Goal: Information Seeking & Learning: Learn about a topic

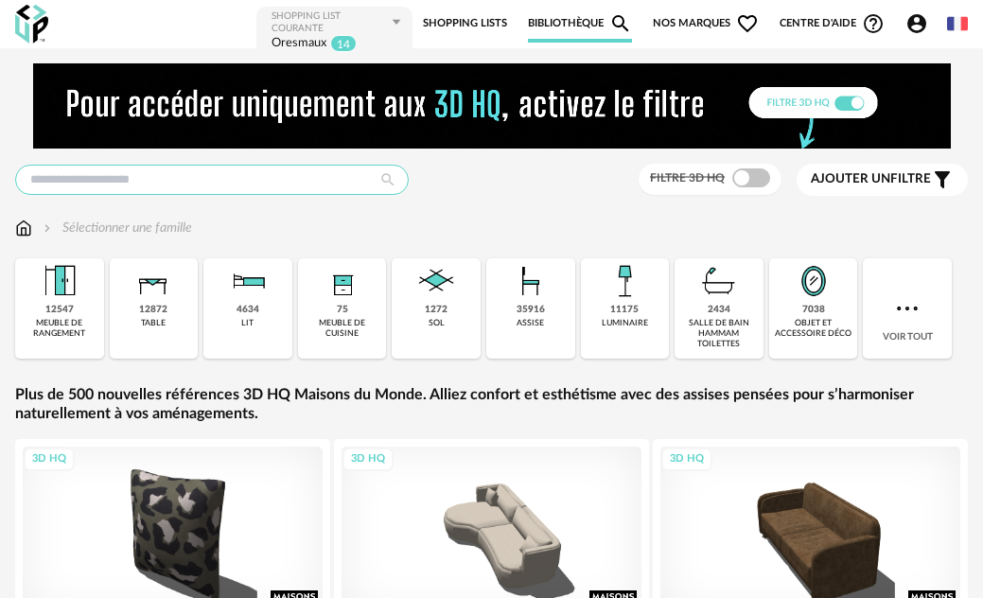
click at [169, 184] on input "text" at bounding box center [212, 180] width 394 height 30
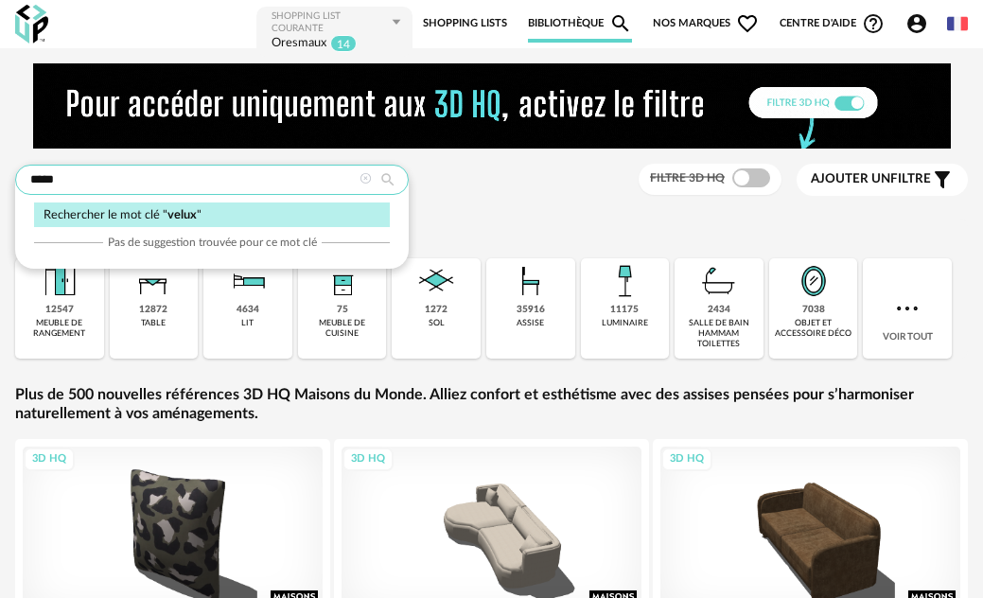
type input "*****"
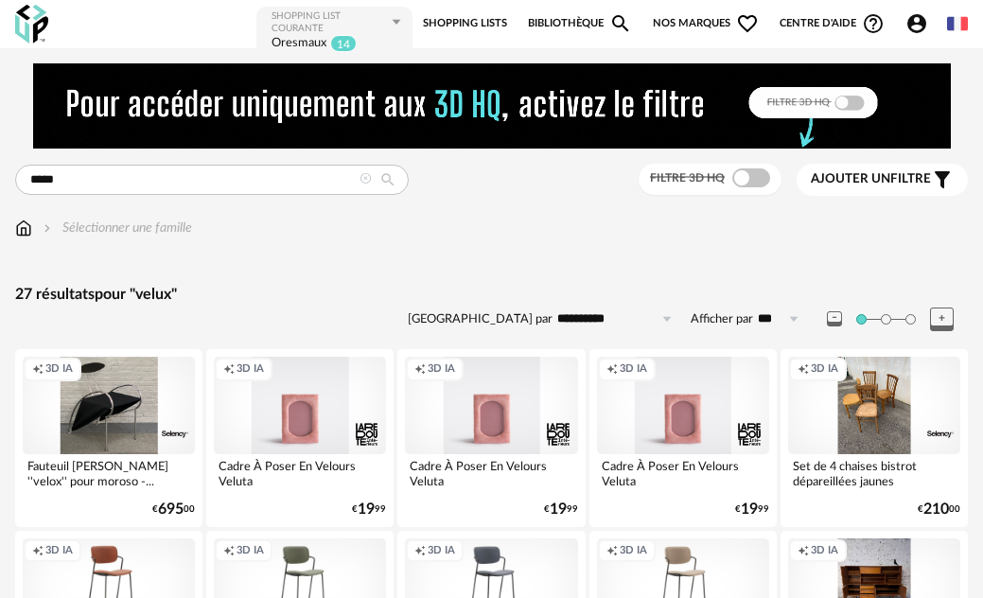
click at [491, 13] on link "Shopping Lists" at bounding box center [465, 24] width 84 height 38
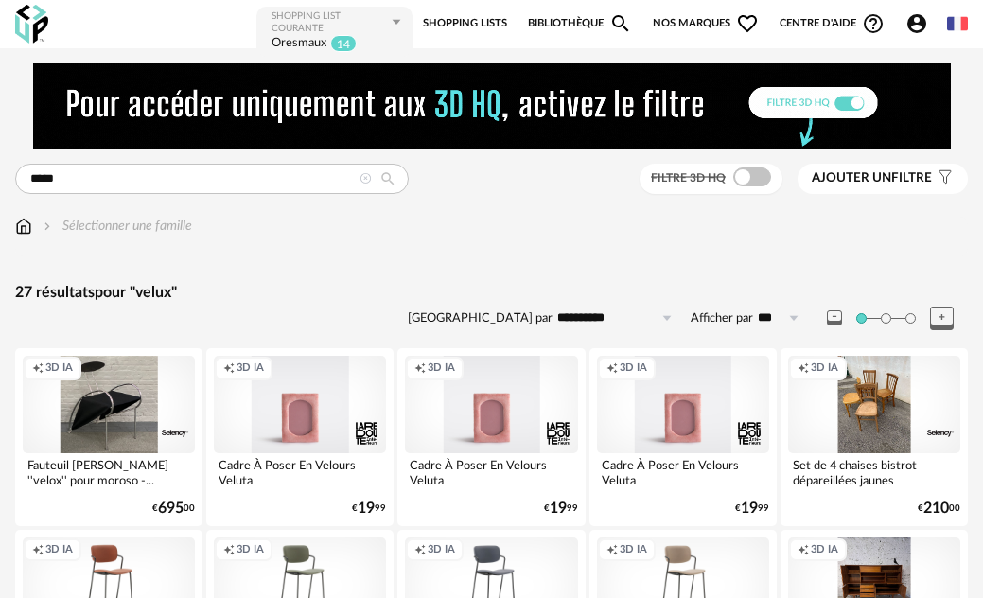
click at [583, 28] on link "Bibliothèque Magnify icon" at bounding box center [580, 24] width 104 height 38
click at [458, 22] on link "Shopping Lists" at bounding box center [465, 24] width 84 height 38
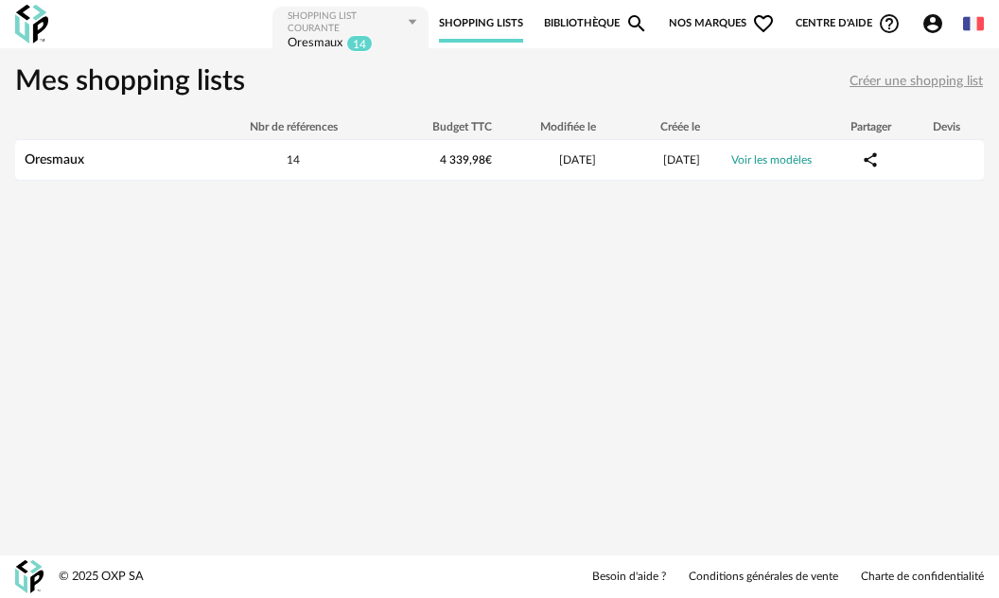
click at [587, 27] on link "Bibliothèque Magnify icon" at bounding box center [596, 24] width 104 height 38
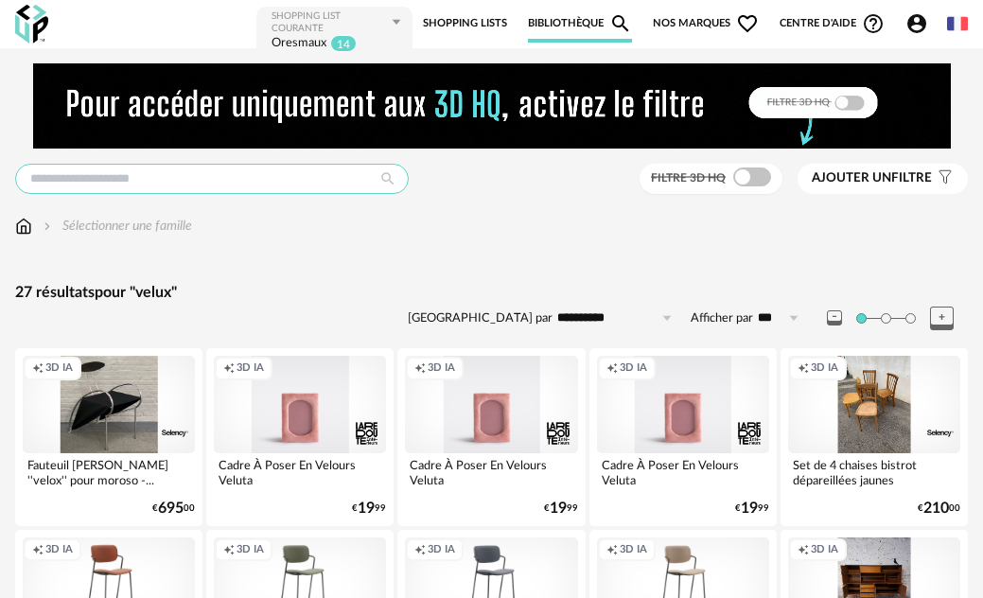
click at [327, 176] on input "text" at bounding box center [212, 179] width 394 height 30
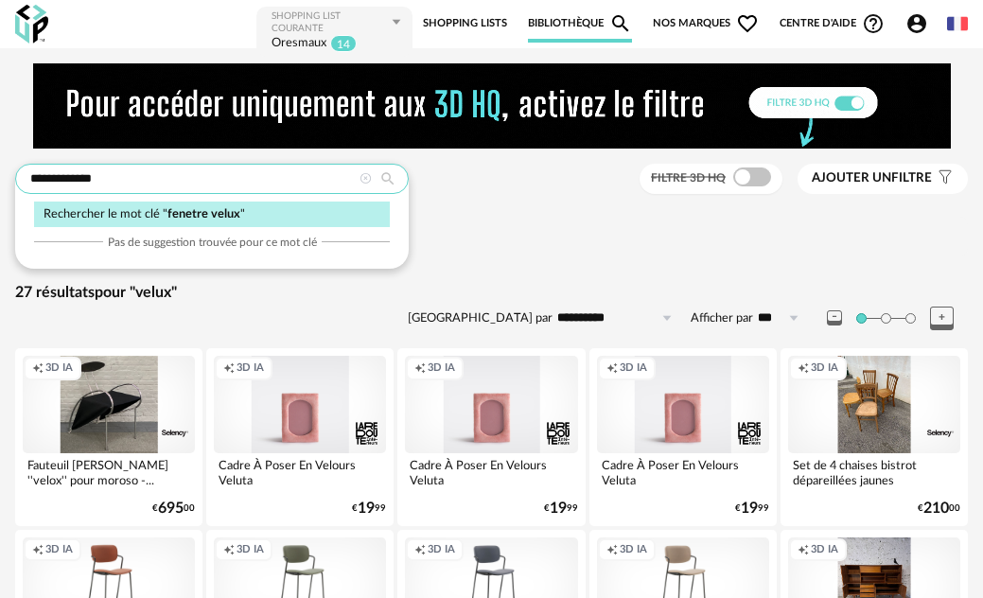
type input "**********"
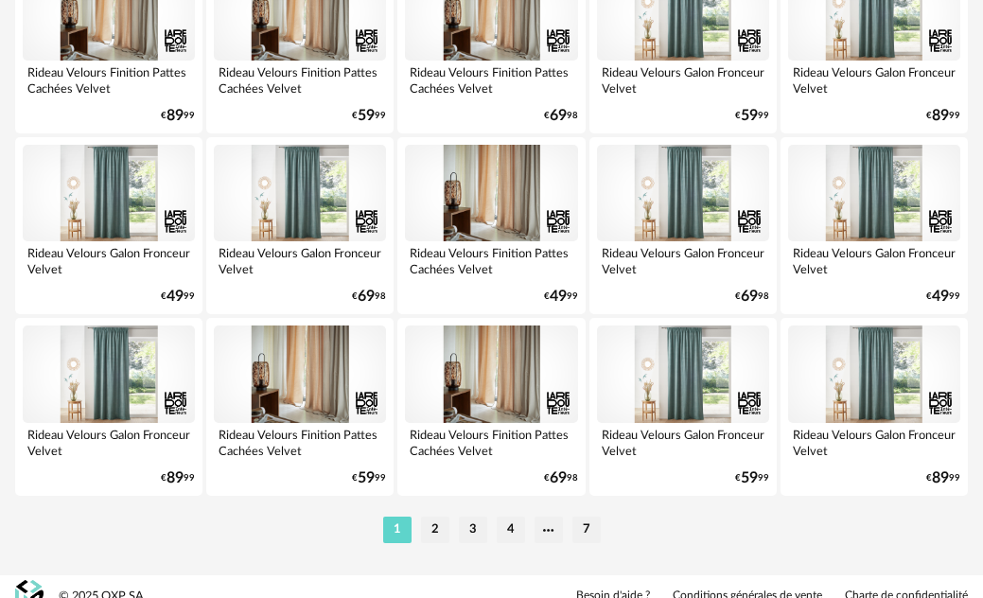
scroll to position [3493, 0]
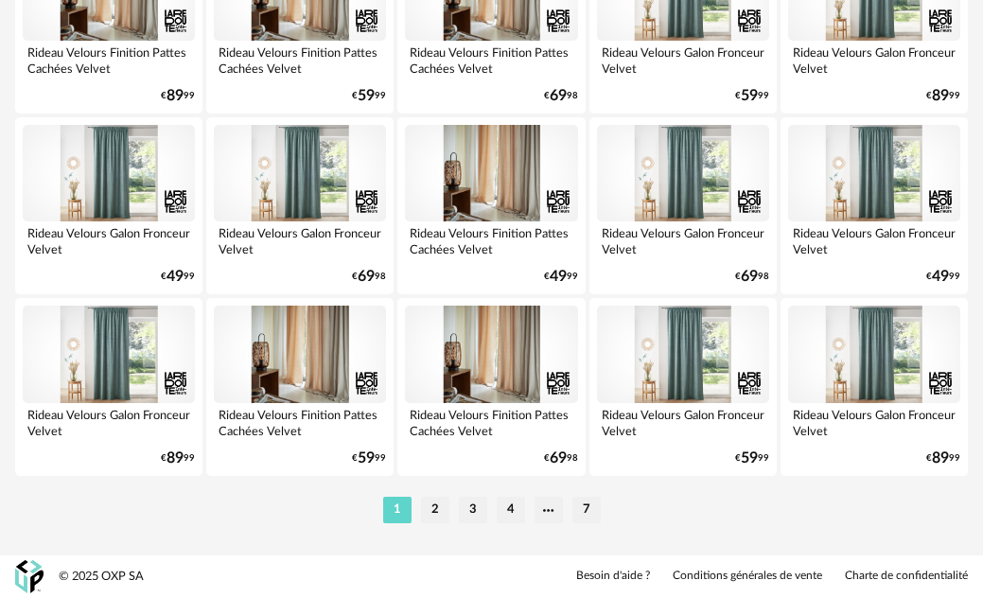
click at [495, 520] on ul "1 2 3 4 7" at bounding box center [492, 510] width 227 height 27
click at [455, 500] on ul "1 2 3 4 7" at bounding box center [492, 510] width 227 height 27
click at [463, 510] on li "3" at bounding box center [473, 510] width 28 height 27
